Goal: Information Seeking & Learning: Learn about a topic

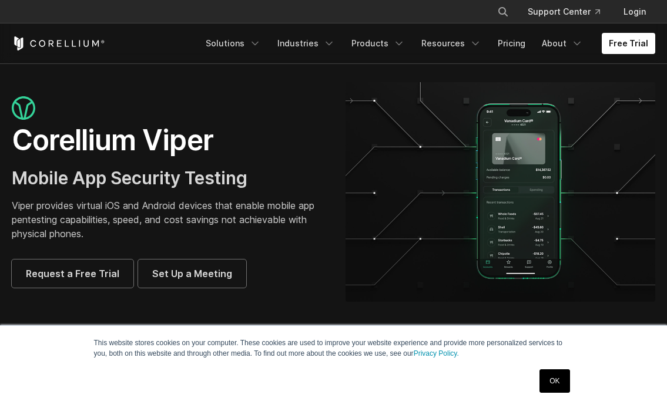
click at [137, 199] on p "Viper provides virtual iOS and Android devices that enable mobile app pentestin…" at bounding box center [167, 220] width 310 height 42
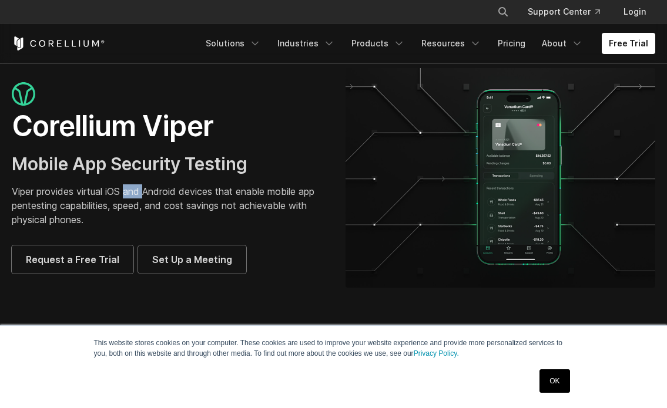
click at [137, 194] on p "Viper provides virtual iOS and Android devices that enable mobile app pentestin…" at bounding box center [167, 205] width 310 height 42
drag, startPoint x: 116, startPoint y: 223, endPoint x: 11, endPoint y: 194, distance: 109.0
click at [11, 194] on div "Corellium Viper Mobile App Security Testing Viper provides virtual iOS and Andr…" at bounding box center [167, 178] width 334 height 192
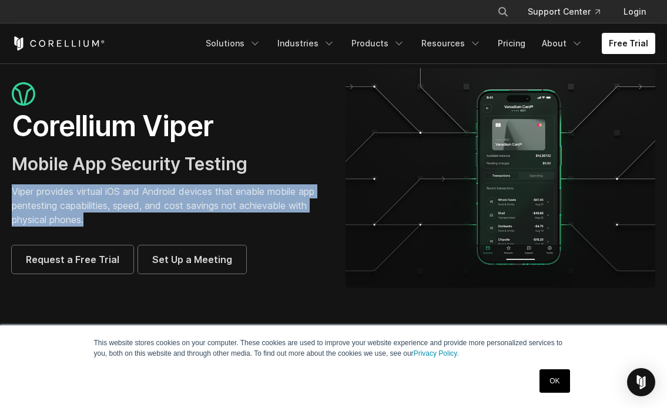
scroll to position [0, 0]
click at [94, 298] on section "Corellium Viper Mobile App Security Testing Viper provides virtual iOS and Andr…" at bounding box center [333, 182] width 667 height 267
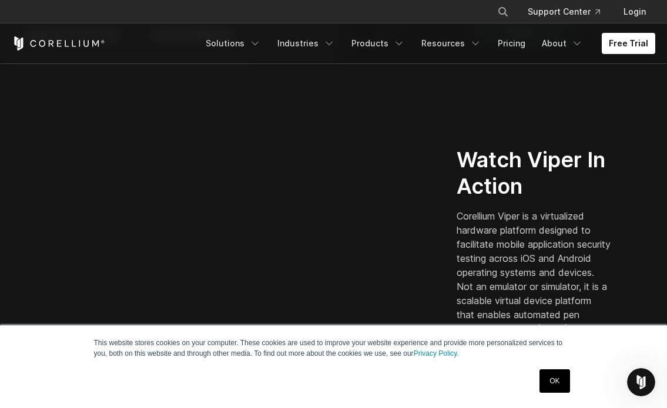
scroll to position [255, 0]
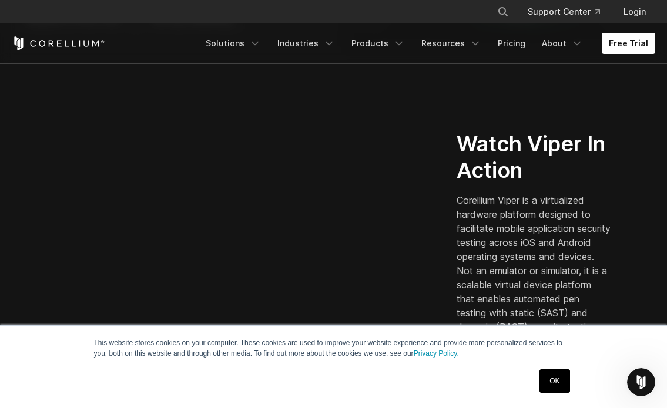
click at [519, 206] on p "Corellium Viper is a virtualized hardware platform designed to facilitate mobil…" at bounding box center [533, 270] width 154 height 155
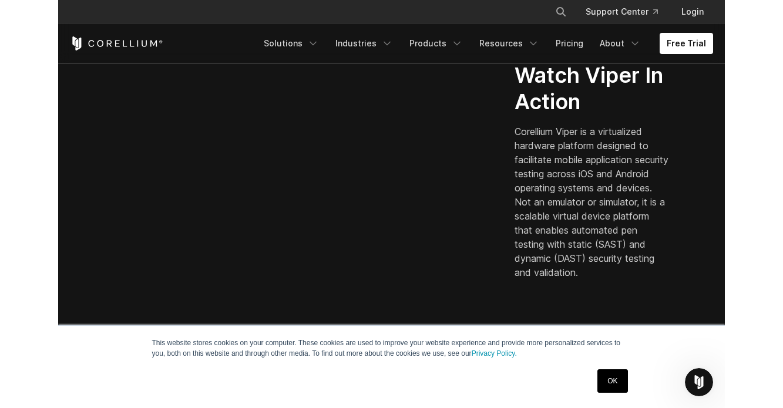
scroll to position [329, 0]
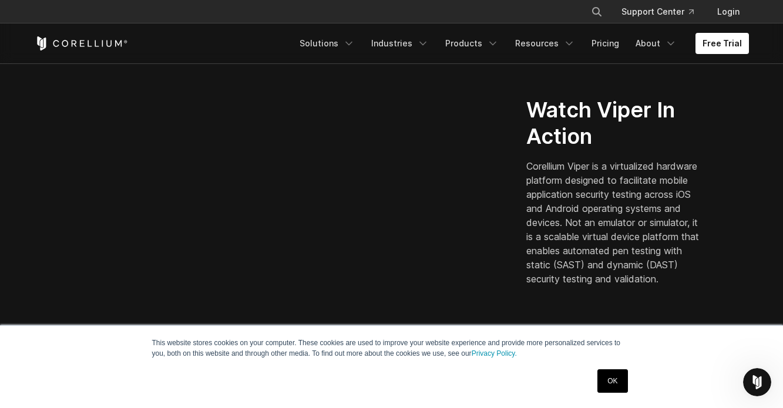
drag, startPoint x: 526, startPoint y: 160, endPoint x: 583, endPoint y: 283, distance: 135.6
click at [583, 282] on p "Corellium Viper is a virtualized hardware platform designed to facilitate mobil…" at bounding box center [615, 222] width 178 height 127
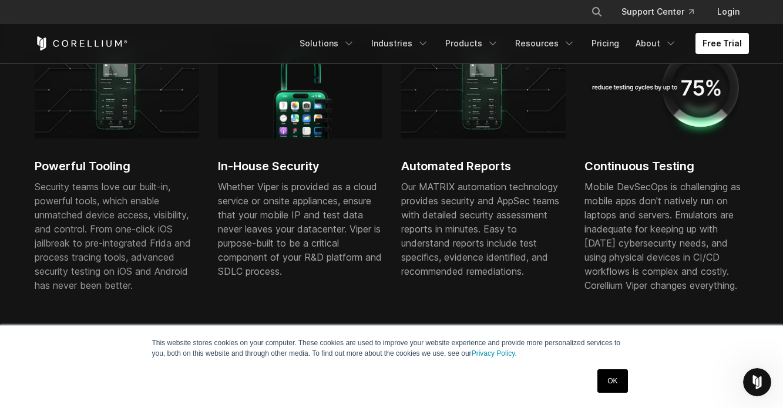
scroll to position [724, 0]
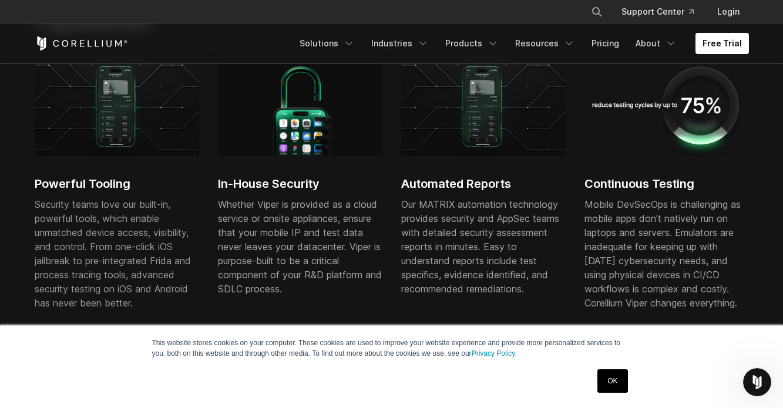
click at [38, 207] on span "Security teams love our built-in, powerful tools, which enable unmatched device…" at bounding box center [113, 254] width 156 height 110
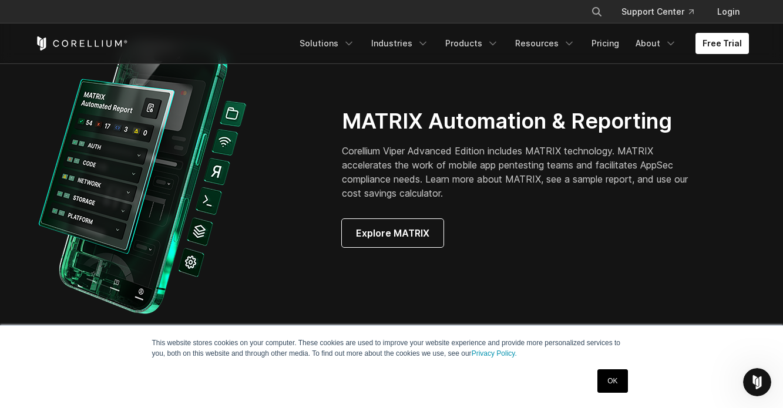
scroll to position [1115, 0]
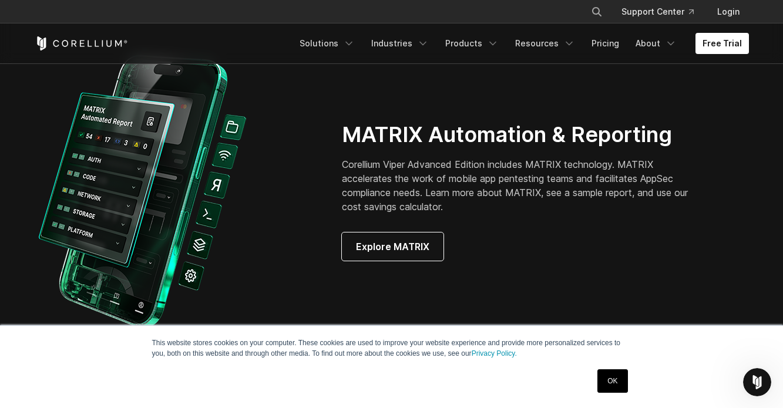
click at [467, 190] on p "Corellium Viper Advanced Edition includes MATRIX technology. MATRIX accelerates…" at bounding box center [523, 185] width 362 height 56
drag, startPoint x: 342, startPoint y: 166, endPoint x: 448, endPoint y: 204, distance: 113.2
click at [448, 204] on p "Corellium Viper Advanced Edition includes MATRIX technology. MATRIX accelerates…" at bounding box center [523, 185] width 362 height 56
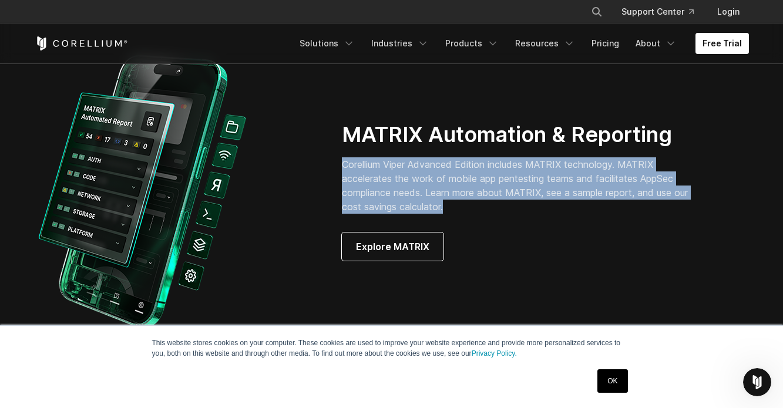
click at [314, 178] on div at bounding box center [177, 191] width 284 height 289
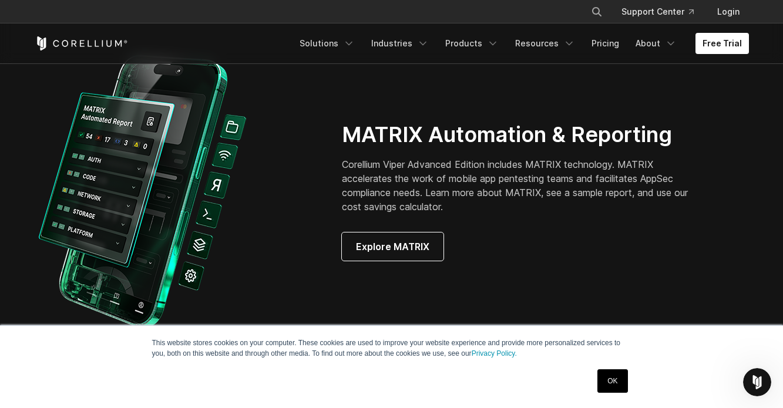
drag, startPoint x: 341, startPoint y: 162, endPoint x: 424, endPoint y: 191, distance: 88.2
click at [424, 191] on div "MATRIX Automation & Reporting Corellium Viper Advanced Edition includes MATRIX …" at bounding box center [545, 191] width 430 height 139
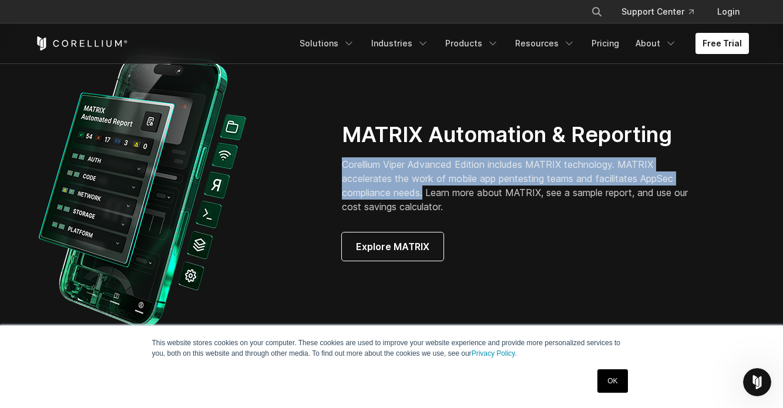
copy p "Corellium Viper Advanced Edition includes MATRIX technology. MATRIX accelerates…"
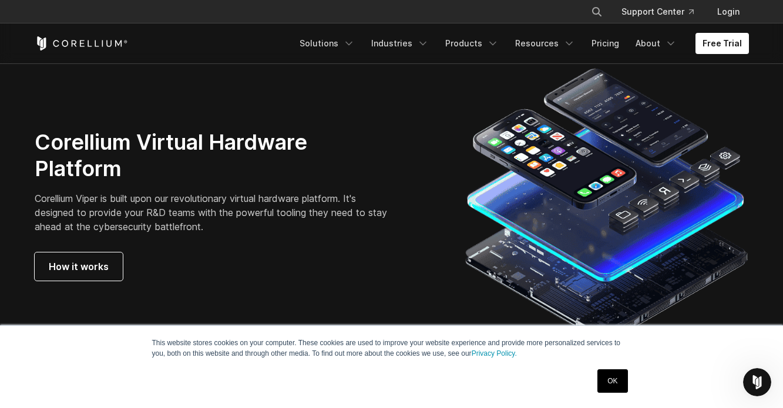
scroll to position [3086, 0]
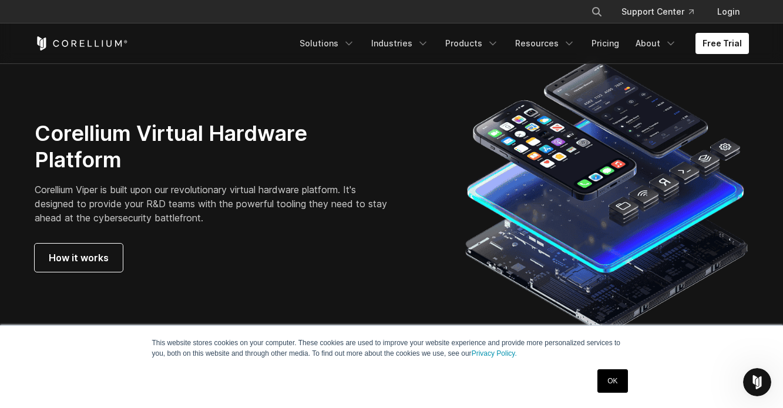
drag, startPoint x: 33, startPoint y: 189, endPoint x: 209, endPoint y: 215, distance: 178.2
click at [209, 215] on div "Corellium Virtual Hardware Platform Corellium Viper is built upon our revolutio…" at bounding box center [238, 196] width 430 height 152
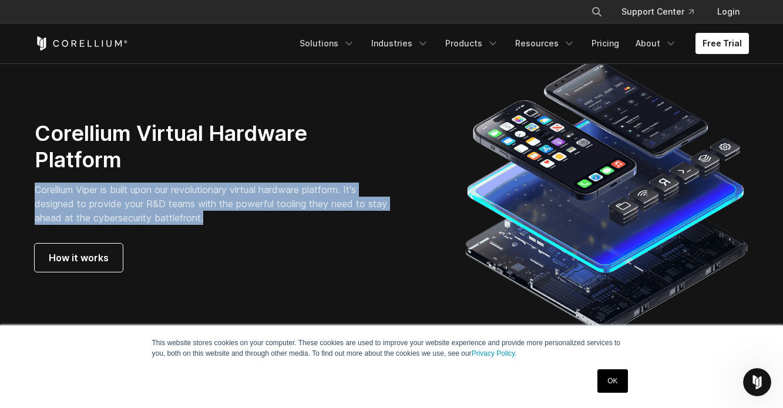
copy p "Corellium Viper is built upon our revolutionary virtual hardware platform. It's…"
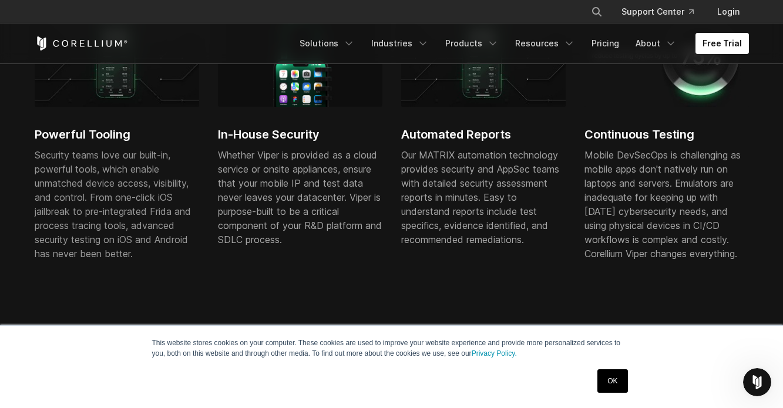
scroll to position [776, 0]
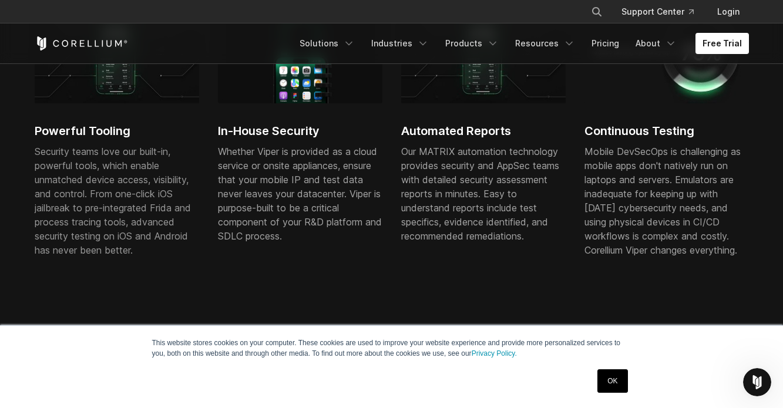
click at [140, 150] on span "Security teams love our built-in, powerful tools, which enable unmatched device…" at bounding box center [113, 201] width 156 height 110
drag, startPoint x: 142, startPoint y: 151, endPoint x: 155, endPoint y: 162, distance: 17.5
drag, startPoint x: 155, startPoint y: 162, endPoint x: 144, endPoint y: 151, distance: 15.4
click at [144, 150] on span "Security teams love our built-in, powerful tools, which enable unmatched device…" at bounding box center [113, 201] width 156 height 110
drag, startPoint x: 142, startPoint y: 150, endPoint x: 168, endPoint y: 199, distance: 54.9
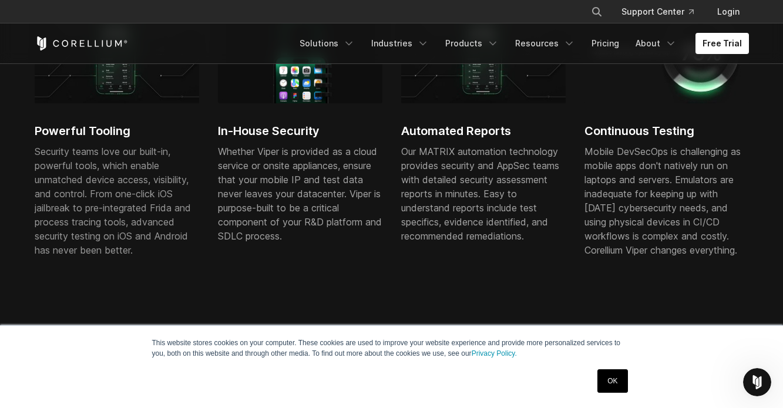
click at [168, 198] on span "Security teams love our built-in, powerful tools, which enable unmatched device…" at bounding box center [113, 201] width 156 height 110
click at [105, 258] on div "Security teams love our built-in, powerful tools, which enable unmatched device…" at bounding box center [117, 205] width 164 height 122
click at [105, 167] on span "Security teams love our built-in, powerful tools, which enable unmatched device…" at bounding box center [113, 201] width 156 height 110
